Goal: Navigation & Orientation: Find specific page/section

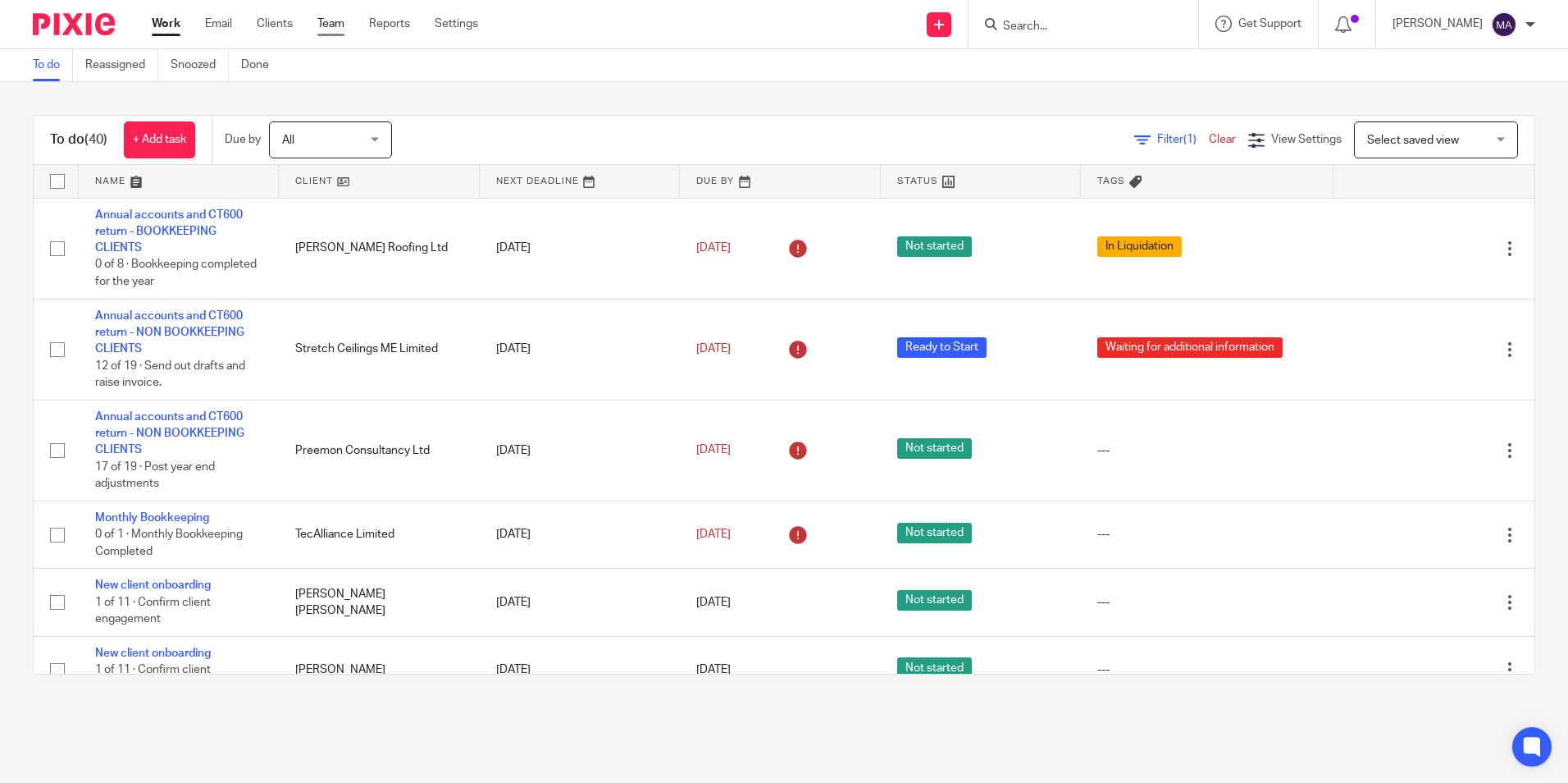
click at [331, 25] on link "Team" at bounding box center [331, 24] width 27 height 16
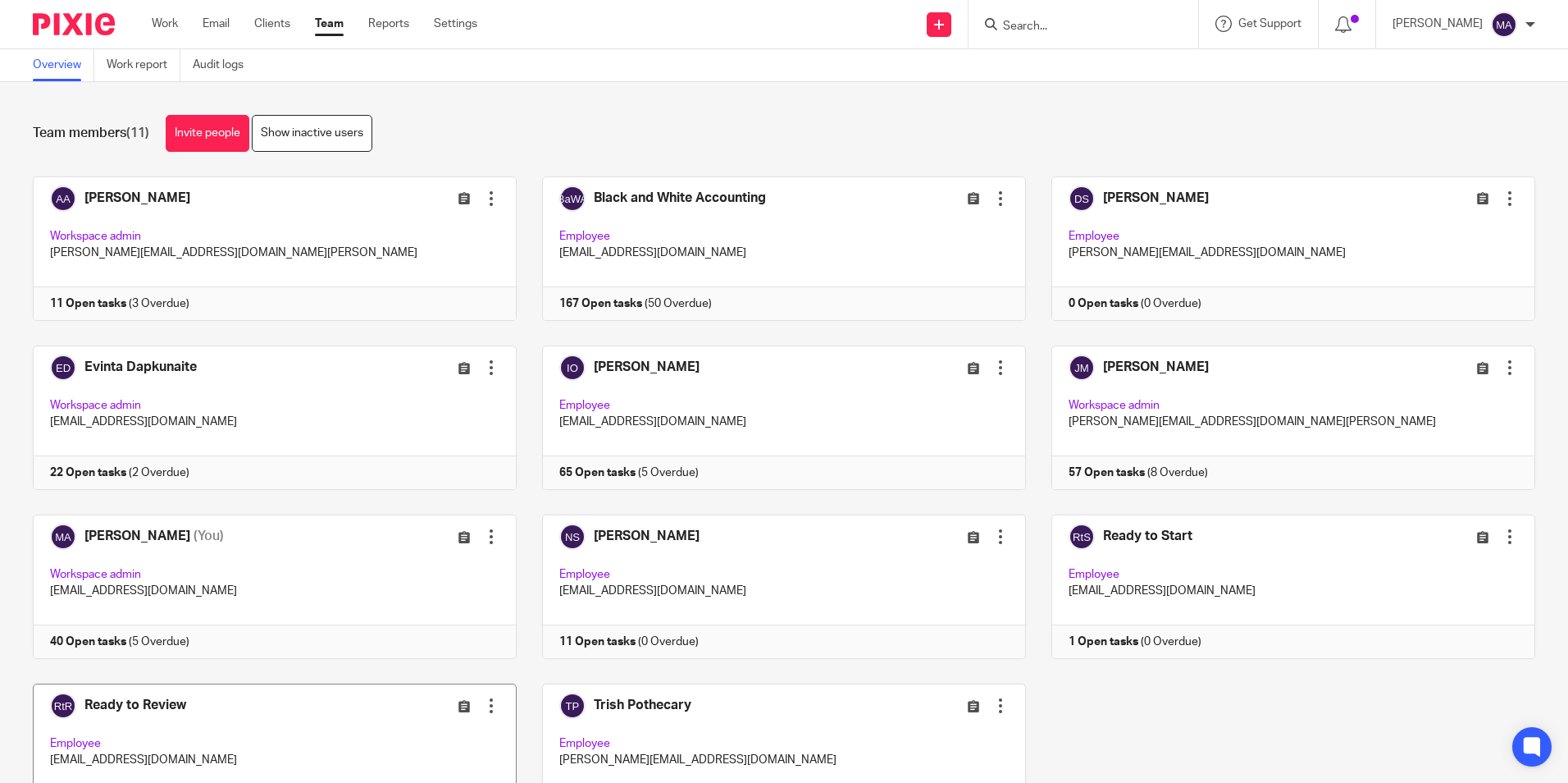
scroll to position [103, 0]
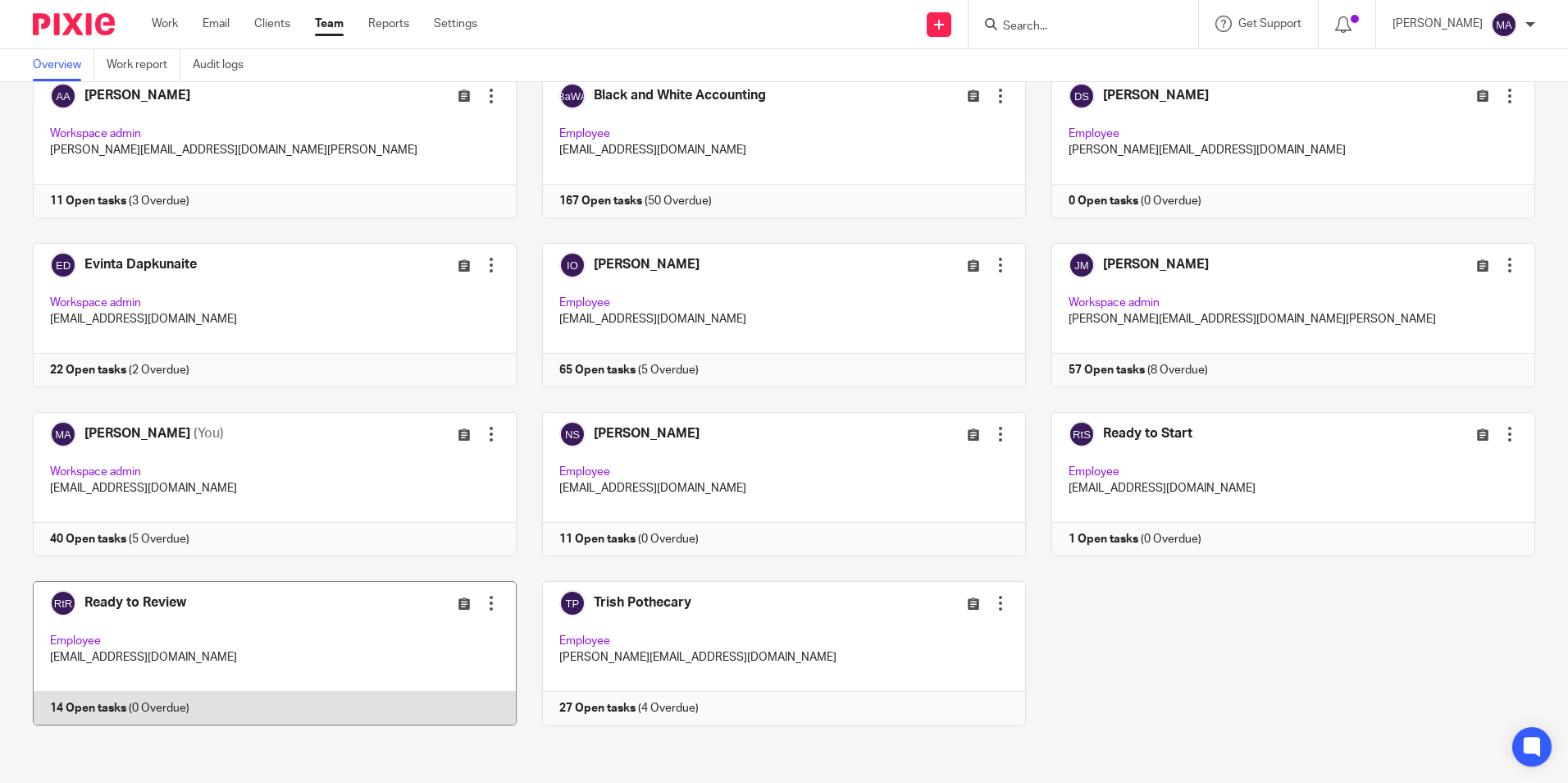
click at [148, 606] on link at bounding box center [261, 653] width 509 height 145
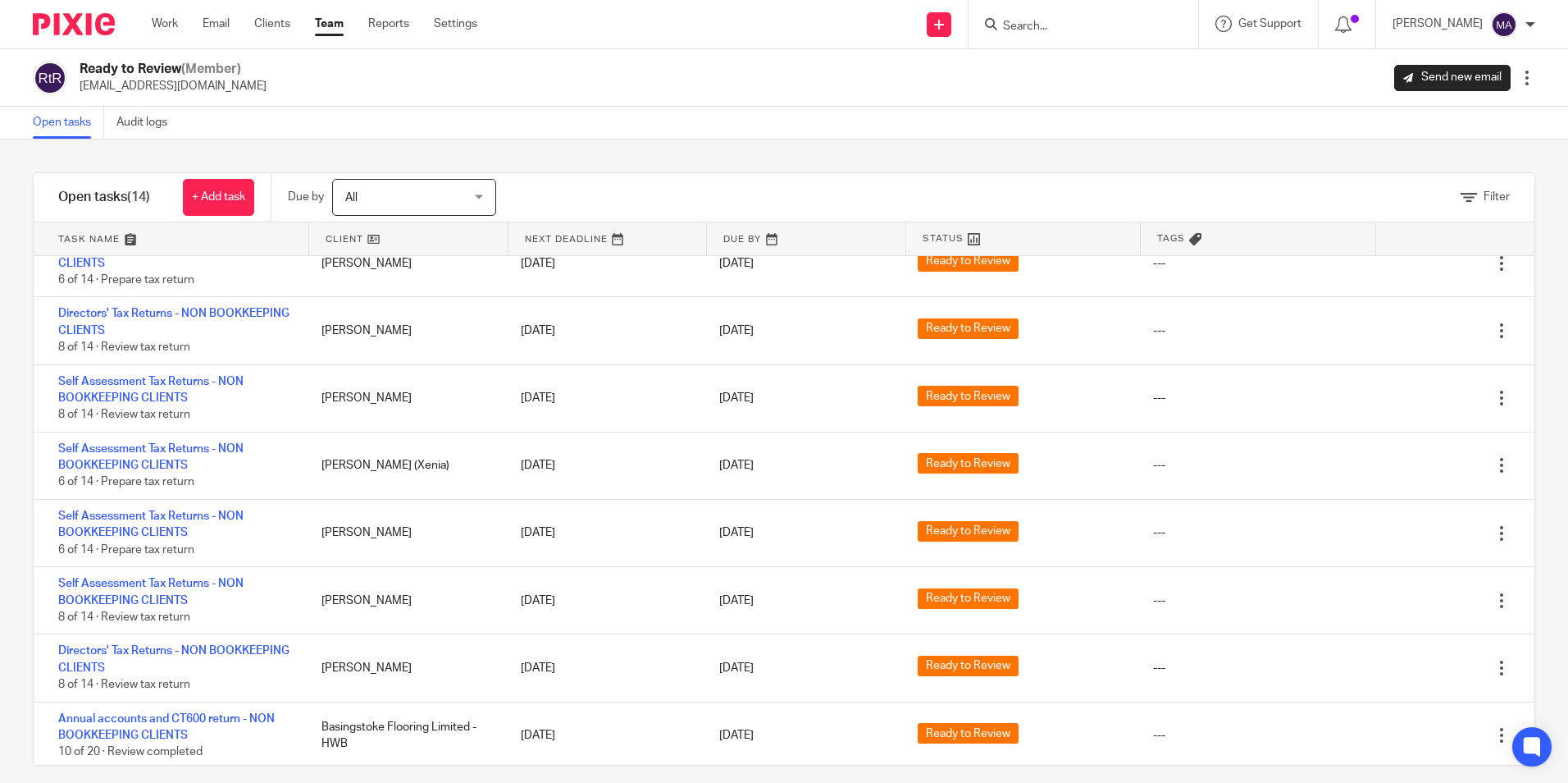
scroll to position [435, 0]
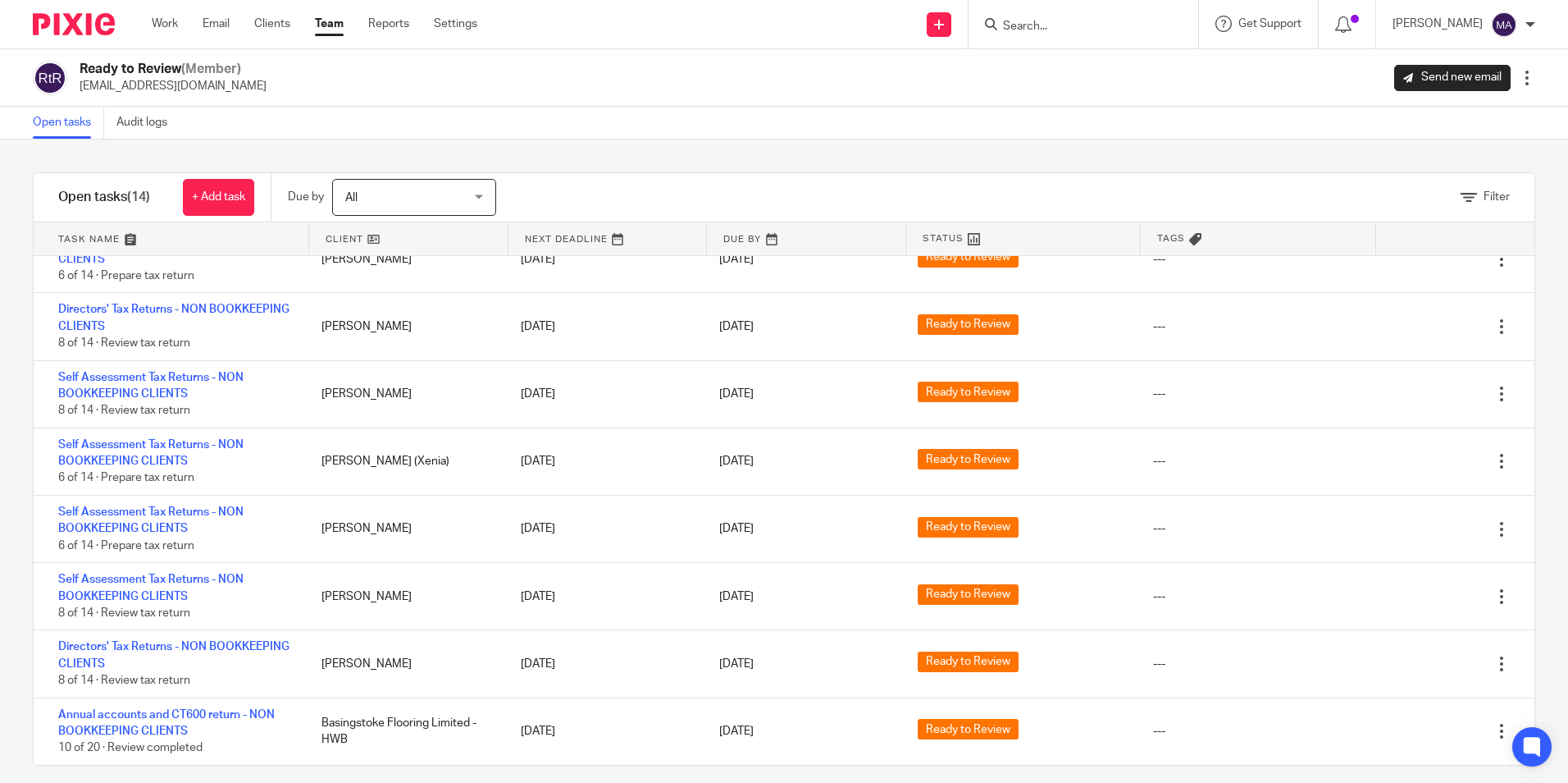
click at [329, 23] on link "Team" at bounding box center [329, 24] width 29 height 16
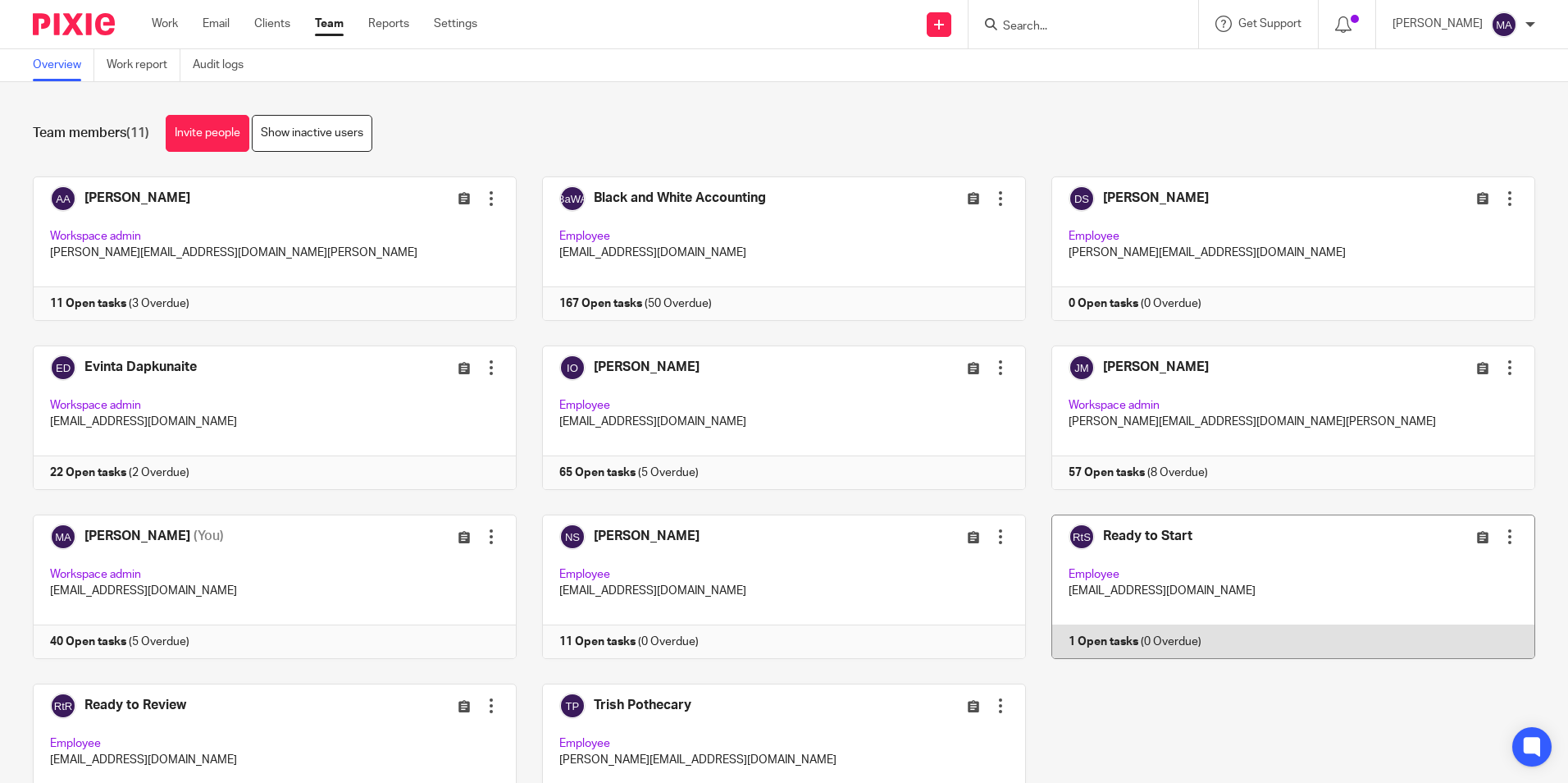
click at [1116, 536] on link at bounding box center [1280, 586] width 509 height 145
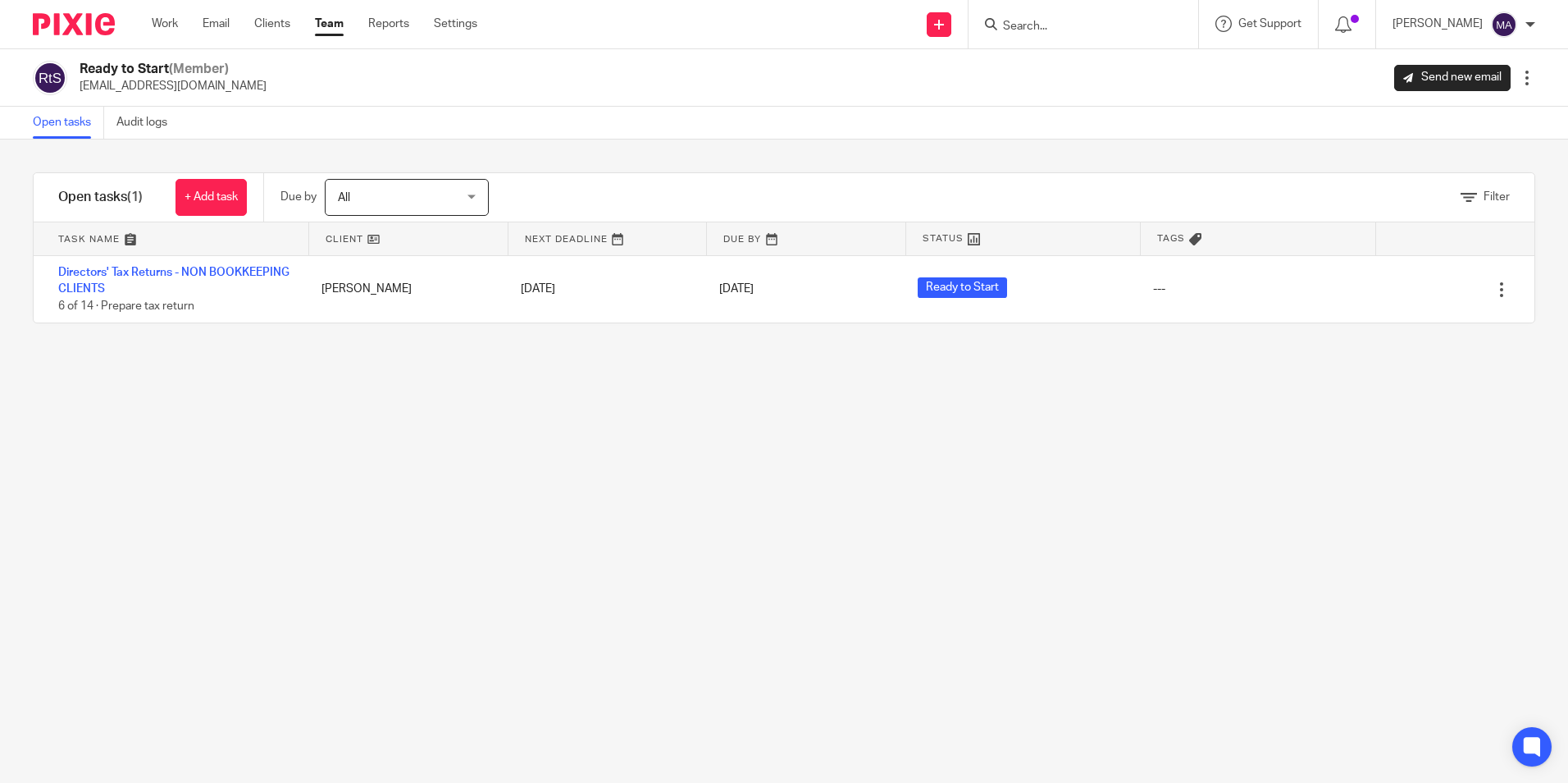
click at [937, 496] on div "Filter tasks Only show tasks matching all of these conditions 1 Client name Is …" at bounding box center [784, 461] width 1568 height 643
click at [340, 30] on link "Team" at bounding box center [329, 24] width 29 height 16
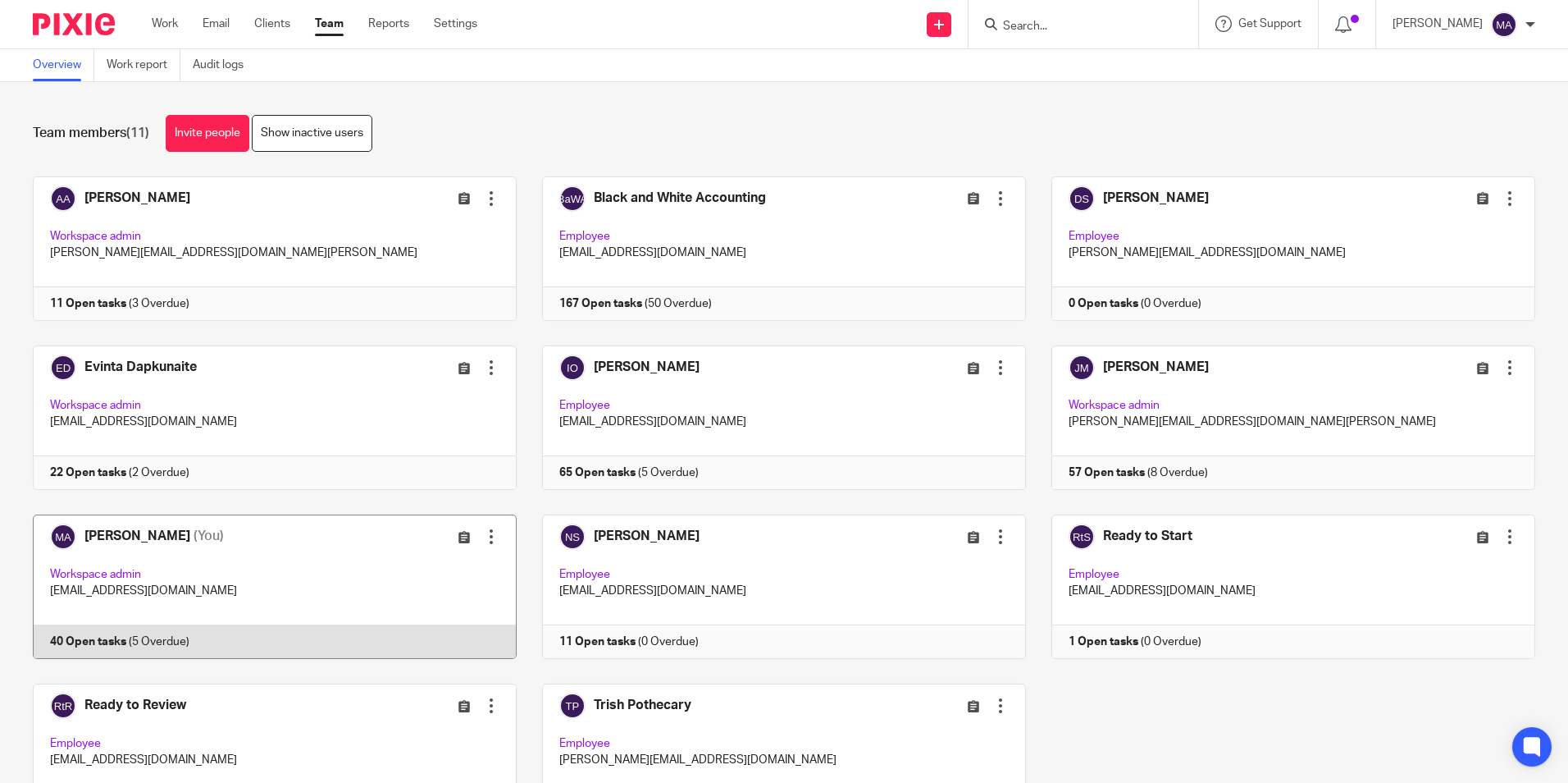
click at [317, 558] on link at bounding box center [261, 586] width 509 height 145
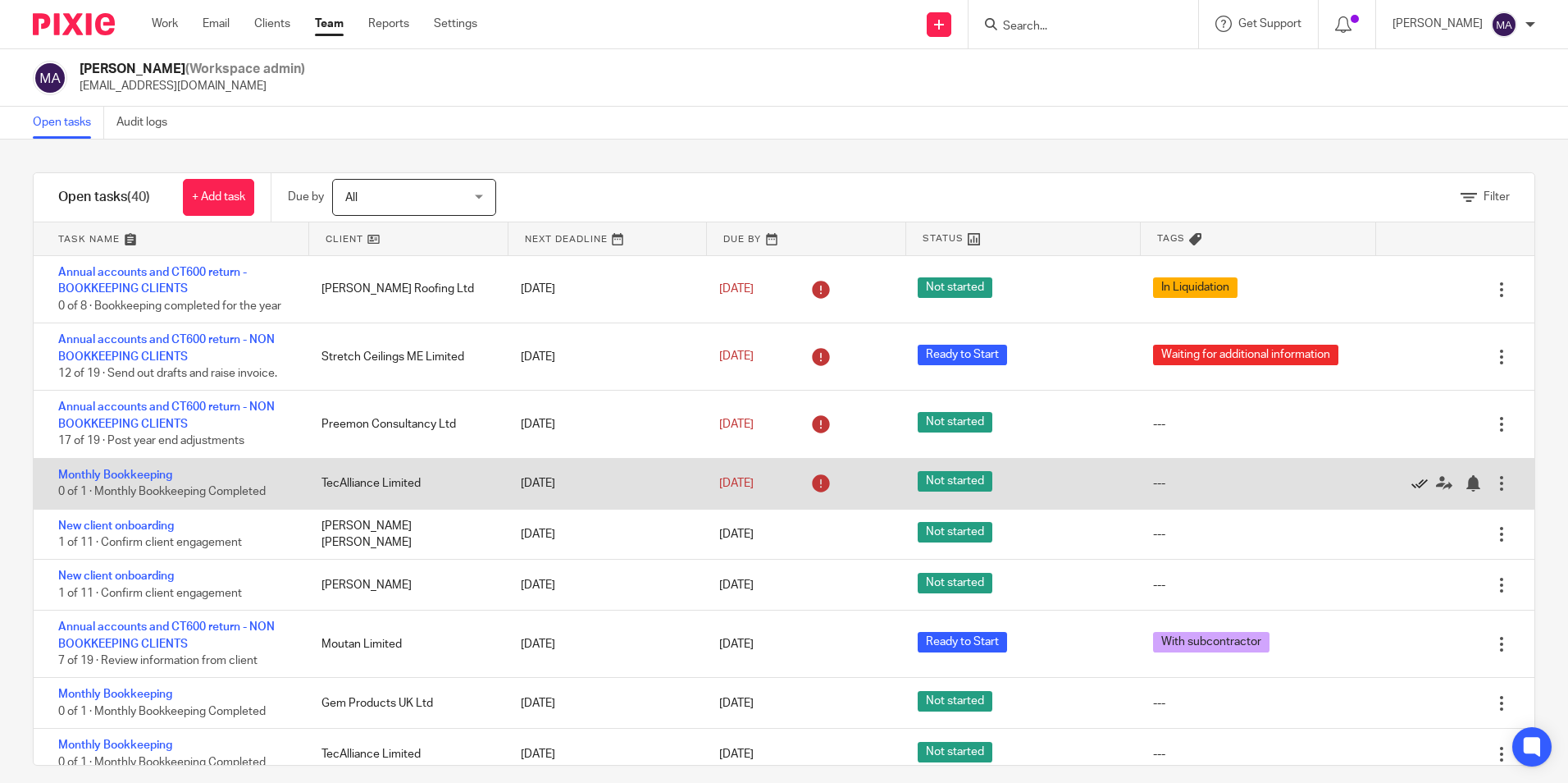
click at [1412, 481] on icon at bounding box center [1420, 484] width 16 height 16
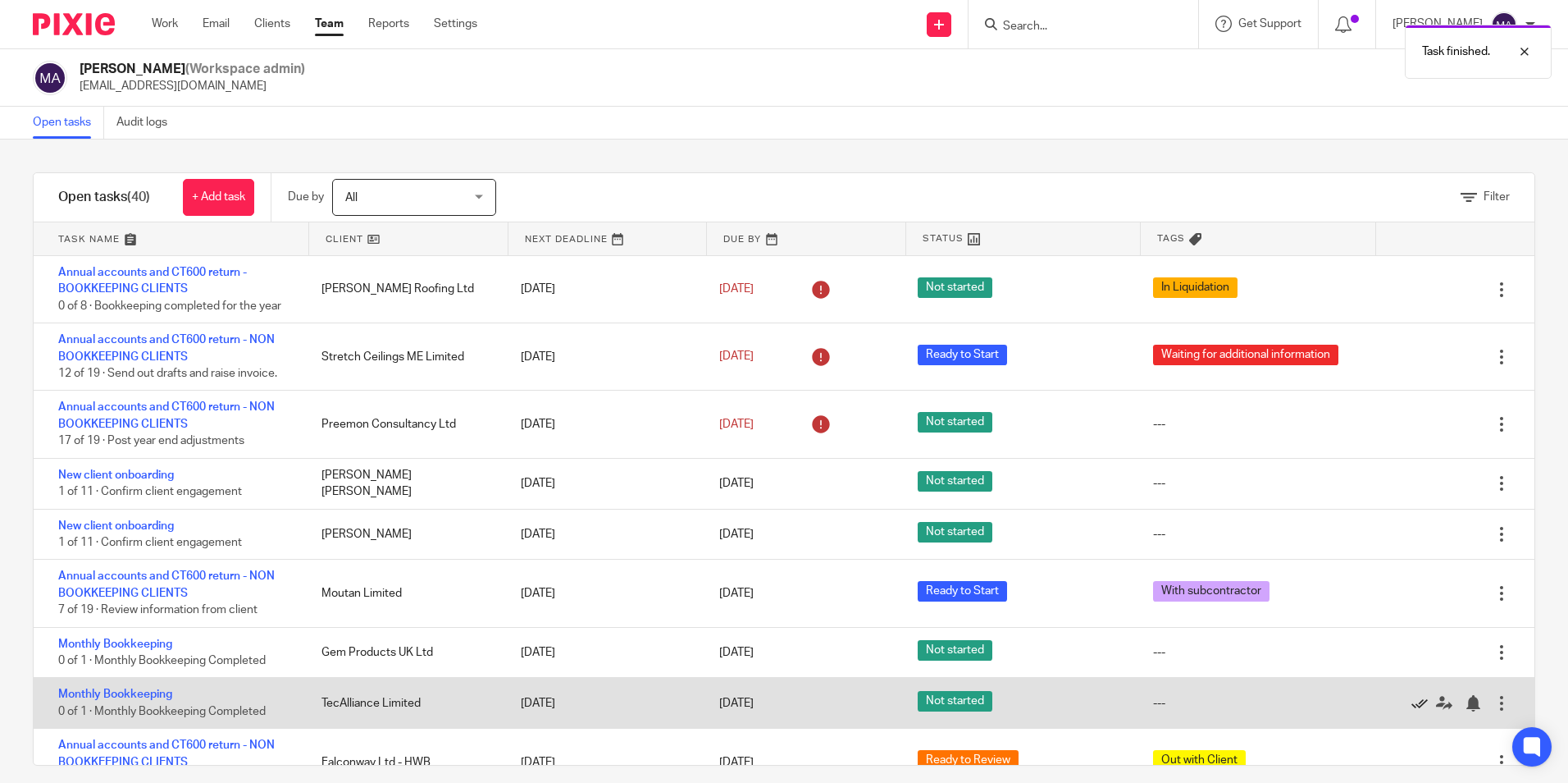
click at [1412, 700] on icon at bounding box center [1420, 703] width 16 height 16
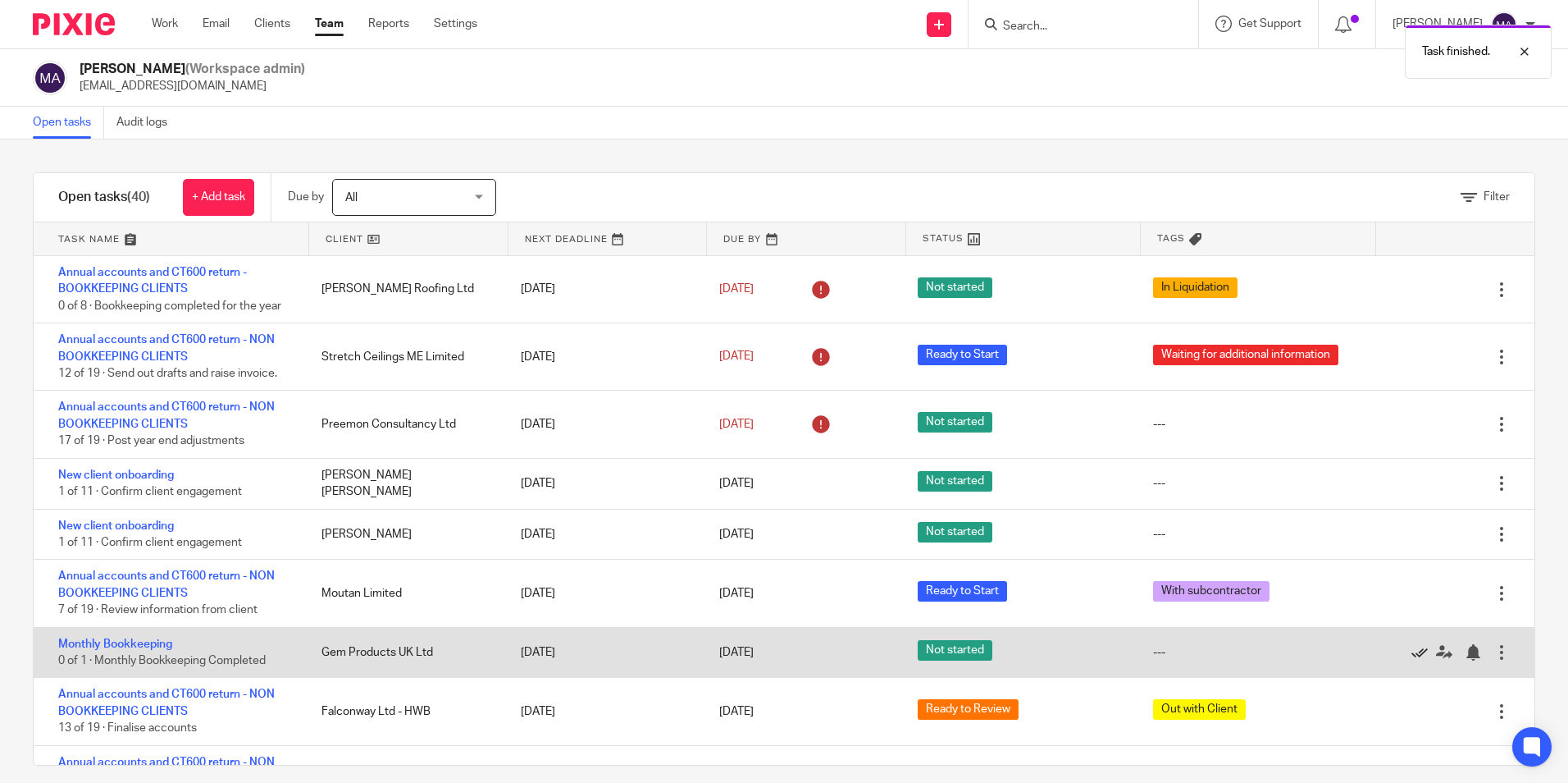
click at [1412, 650] on icon at bounding box center [1420, 652] width 16 height 16
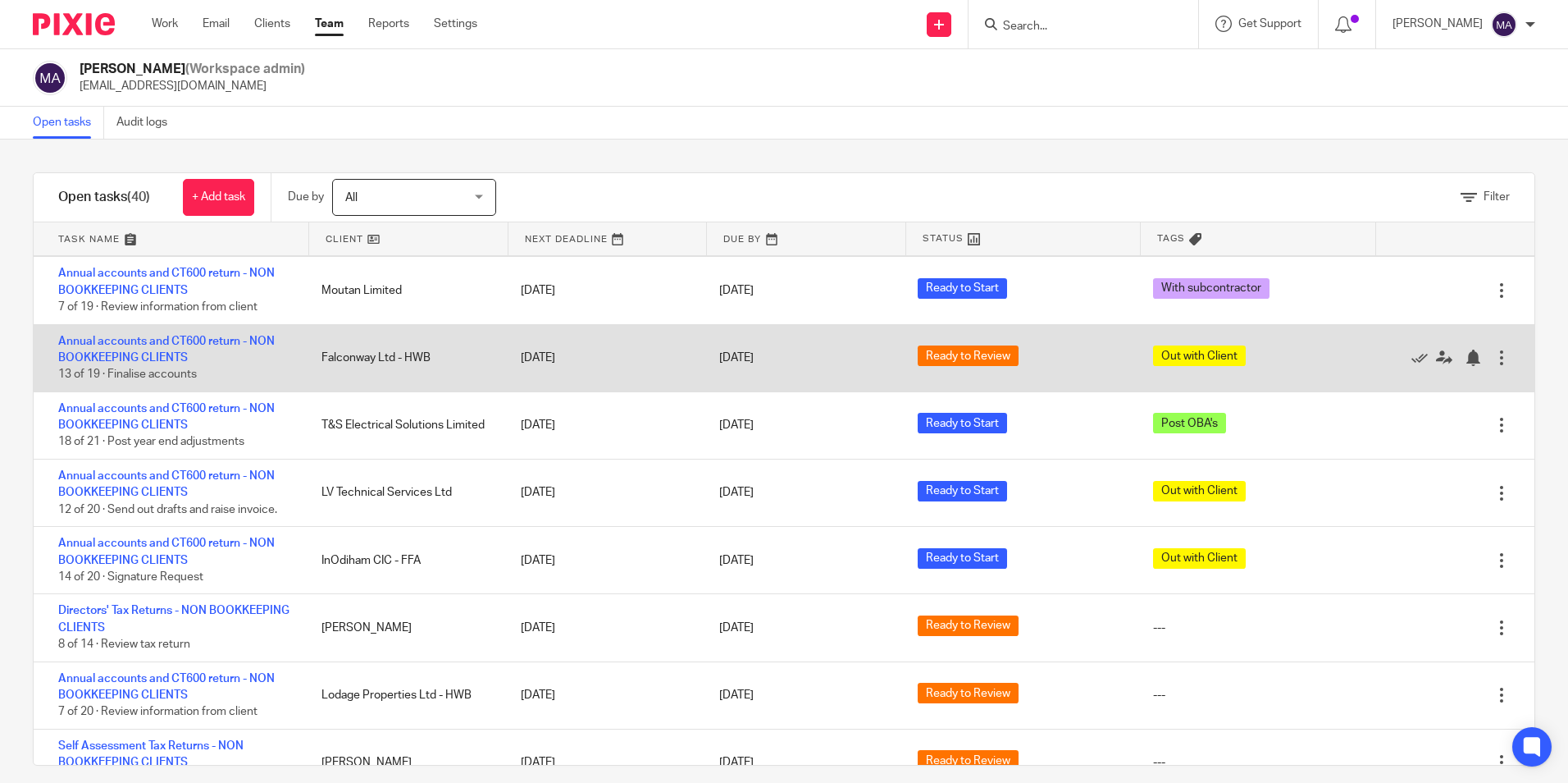
scroll to position [328, 0]
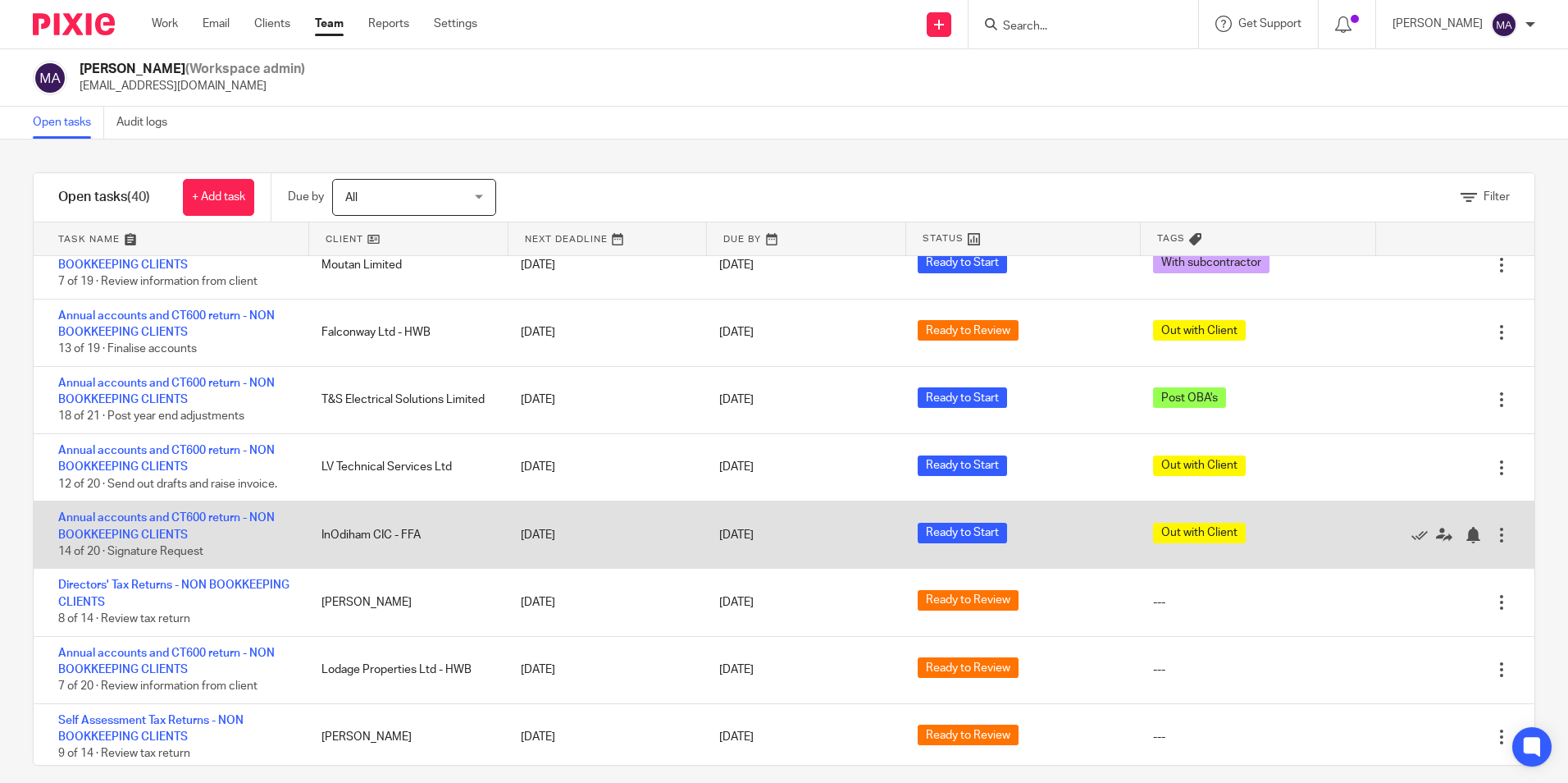
click at [163, 524] on div "Annual accounts and CT600 return - NON BOOKKEEPING CLIENTS 14 of 20 · Signature…" at bounding box center [169, 534] width 271 height 67
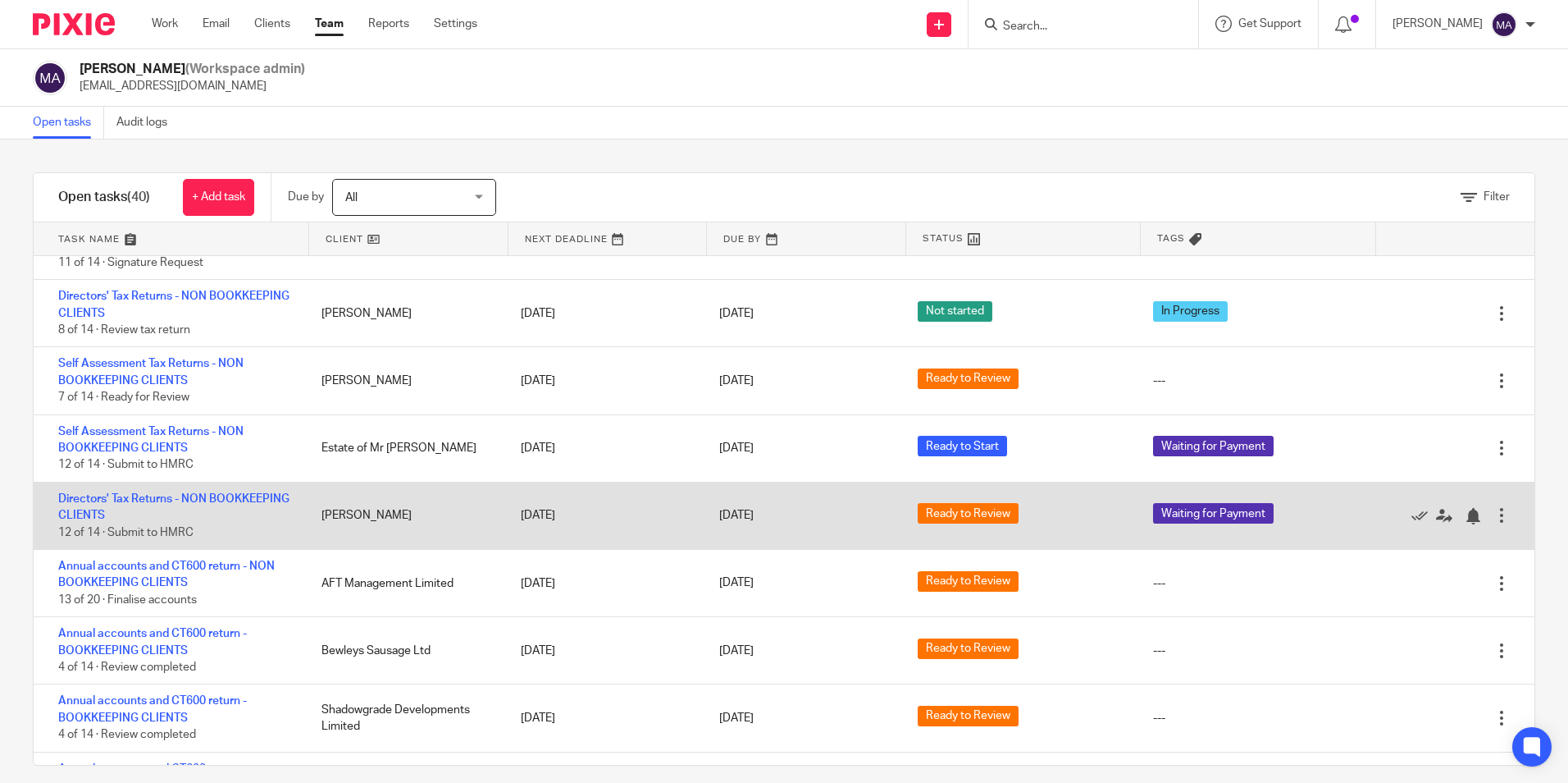
scroll to position [1870, 0]
